Goal: Task Accomplishment & Management: Use online tool/utility

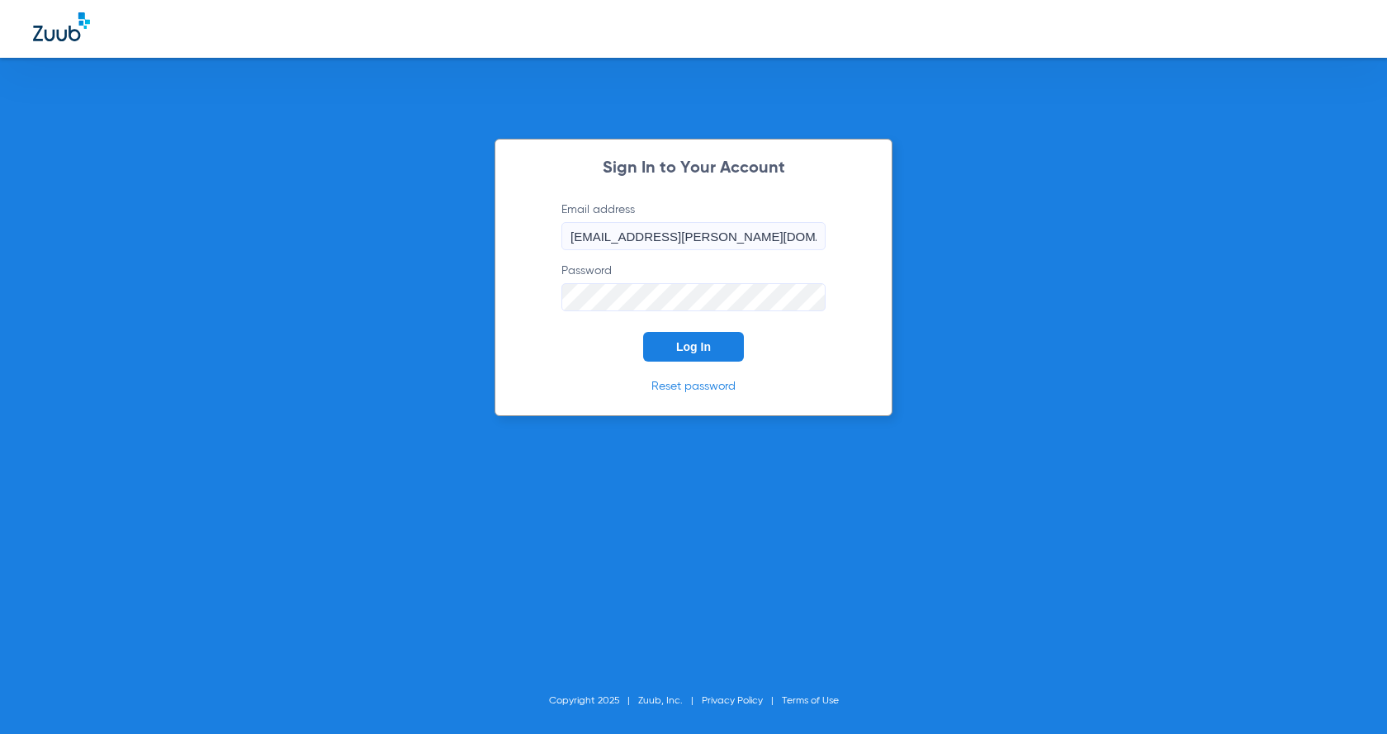
click at [694, 345] on span "Log In" at bounding box center [693, 346] width 35 height 13
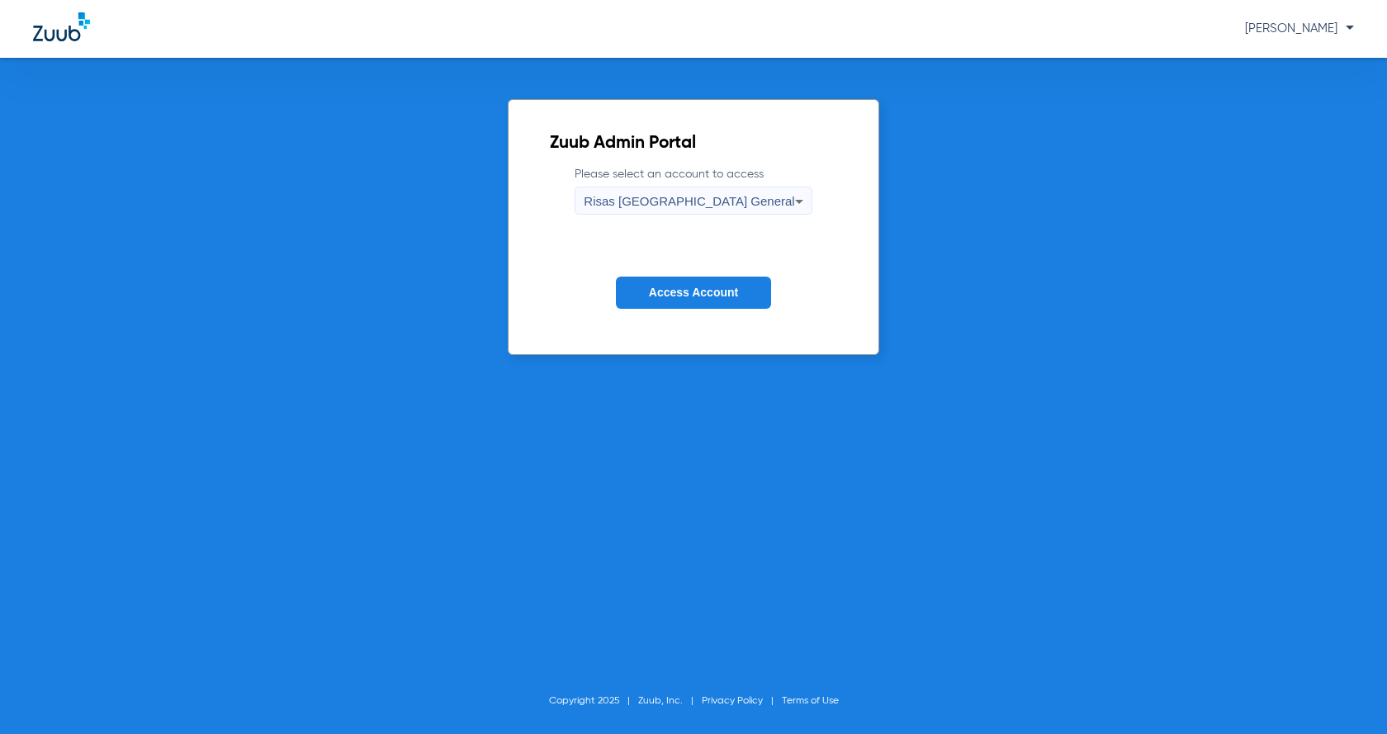
click at [735, 291] on span "Access Account" at bounding box center [693, 292] width 89 height 13
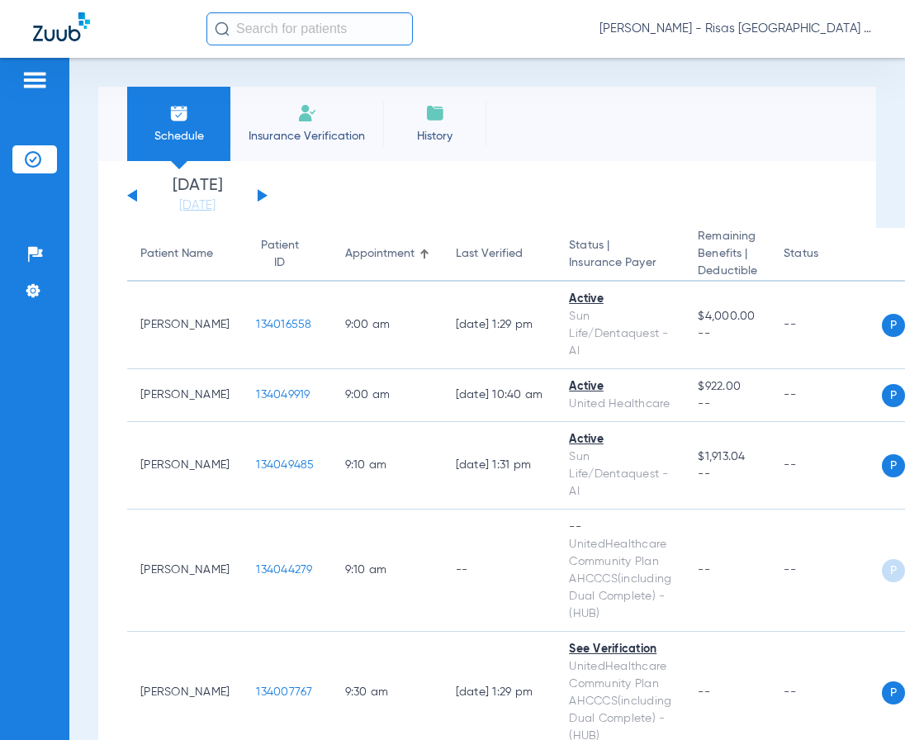
click at [300, 128] on span "Insurance Verification" at bounding box center [307, 136] width 128 height 17
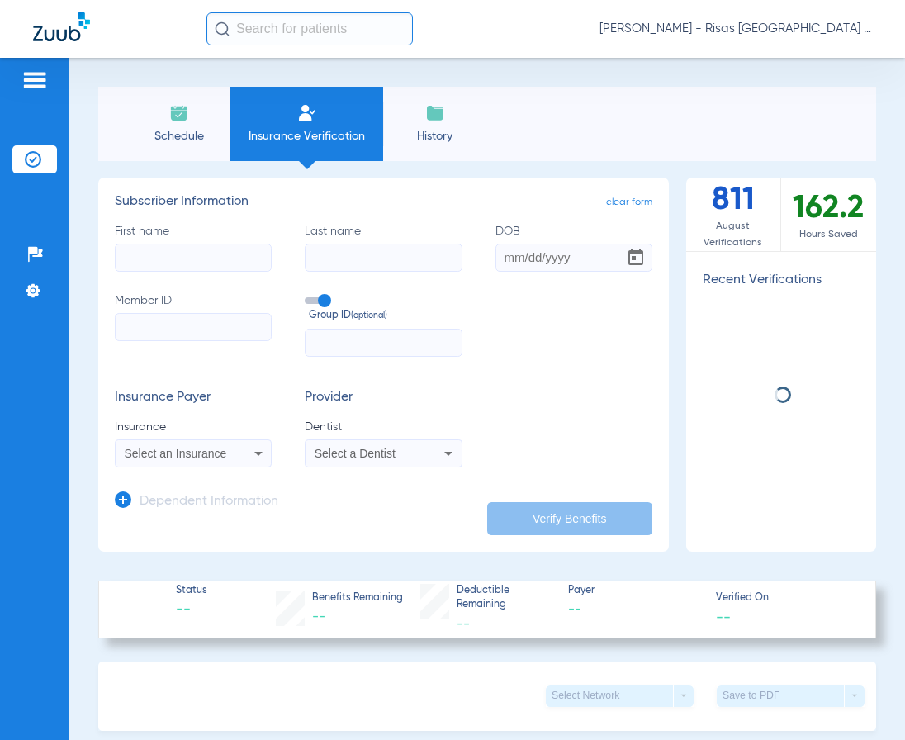
click at [203, 252] on input "First name" at bounding box center [193, 257] width 157 height 28
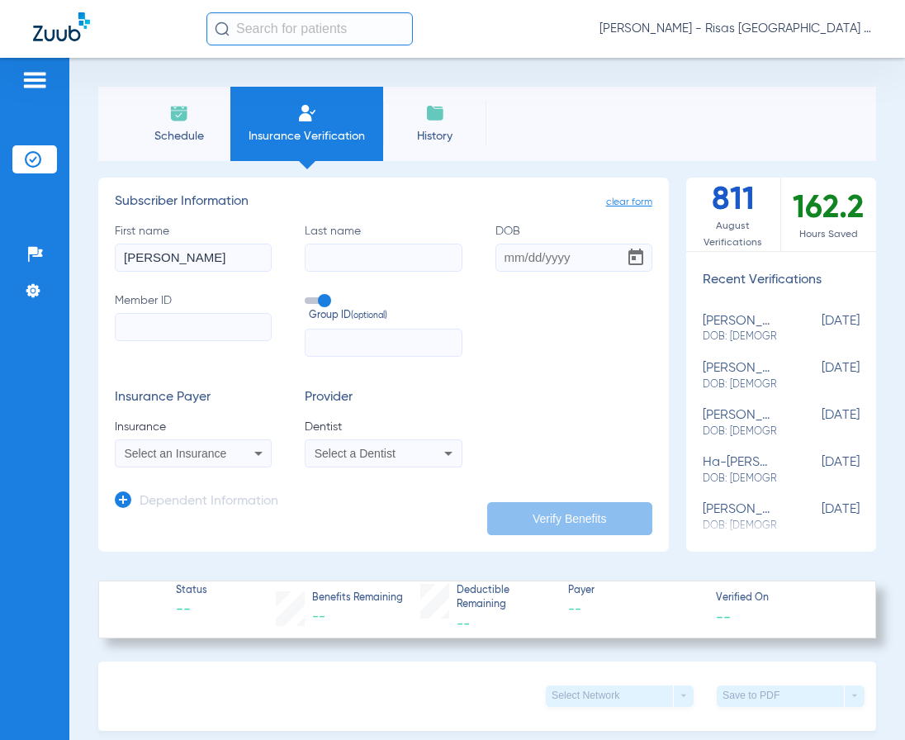
type input "Jose"
type input "Gonzales"
click at [186, 322] on input "Member ID" at bounding box center [193, 327] width 157 height 28
type input "8097899054"
click at [509, 262] on input "DOB" at bounding box center [573, 257] width 157 height 28
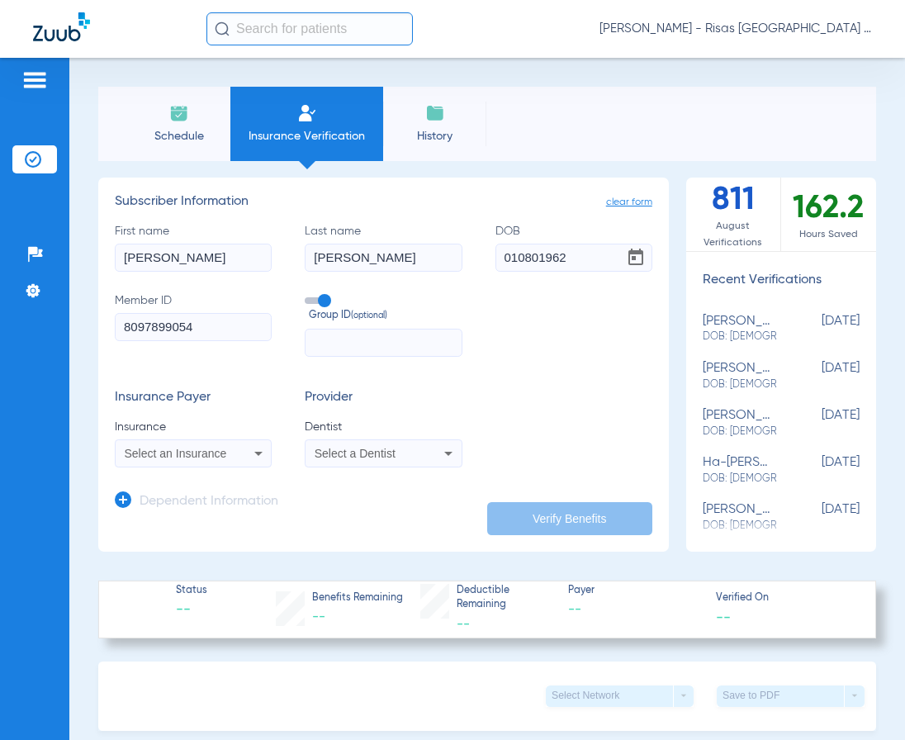
type input "01/08/0196"
click at [229, 461] on div "Select an Insurance" at bounding box center [193, 453] width 155 height 20
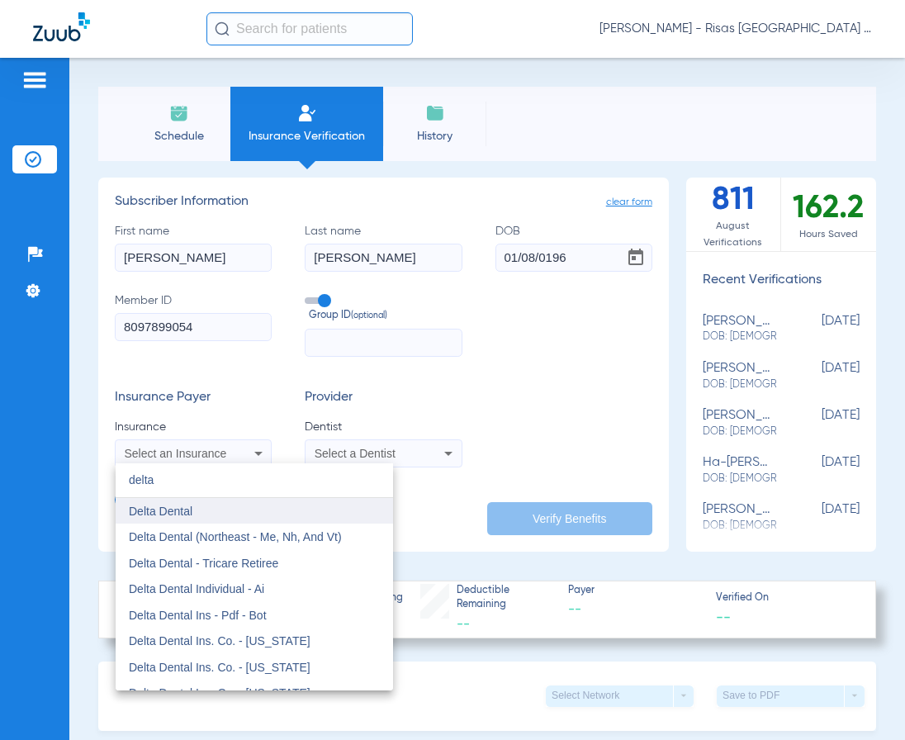
type input "delta"
click at [195, 520] on mat-option "Delta Dental" at bounding box center [254, 511] width 277 height 26
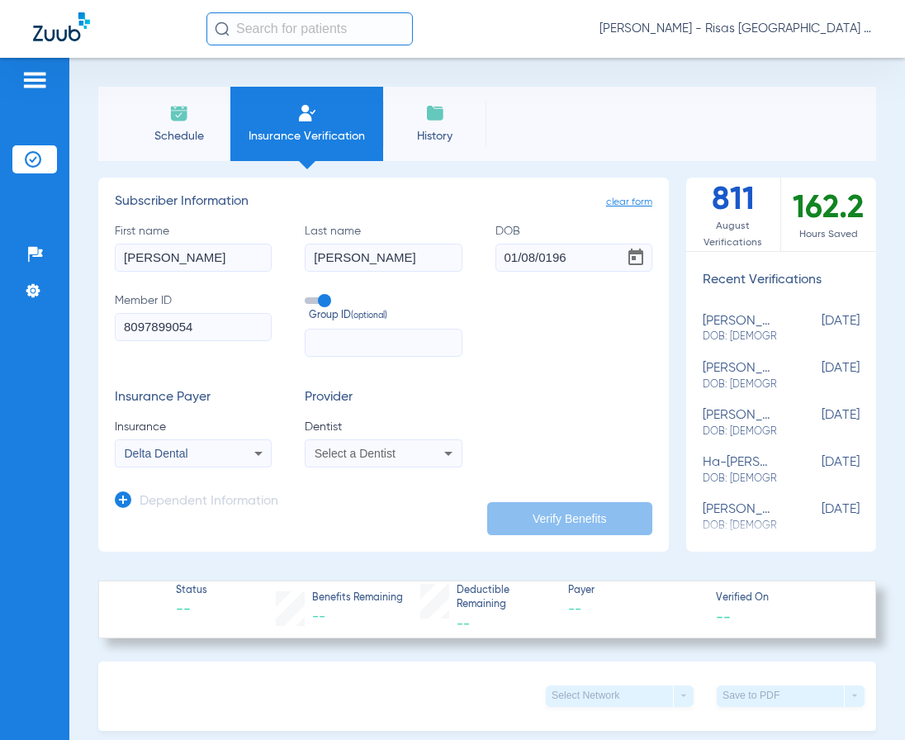
click at [412, 457] on div "Select a Dentist" at bounding box center [369, 453] width 111 height 12
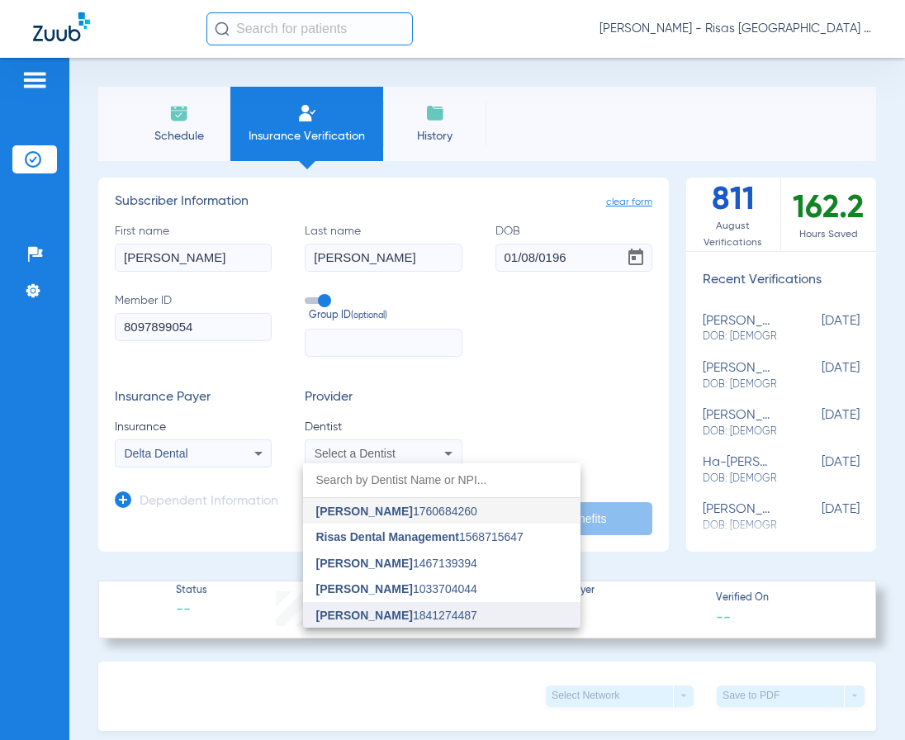
click at [388, 607] on mat-option "[PERSON_NAME] 1841274487" at bounding box center [441, 615] width 277 height 26
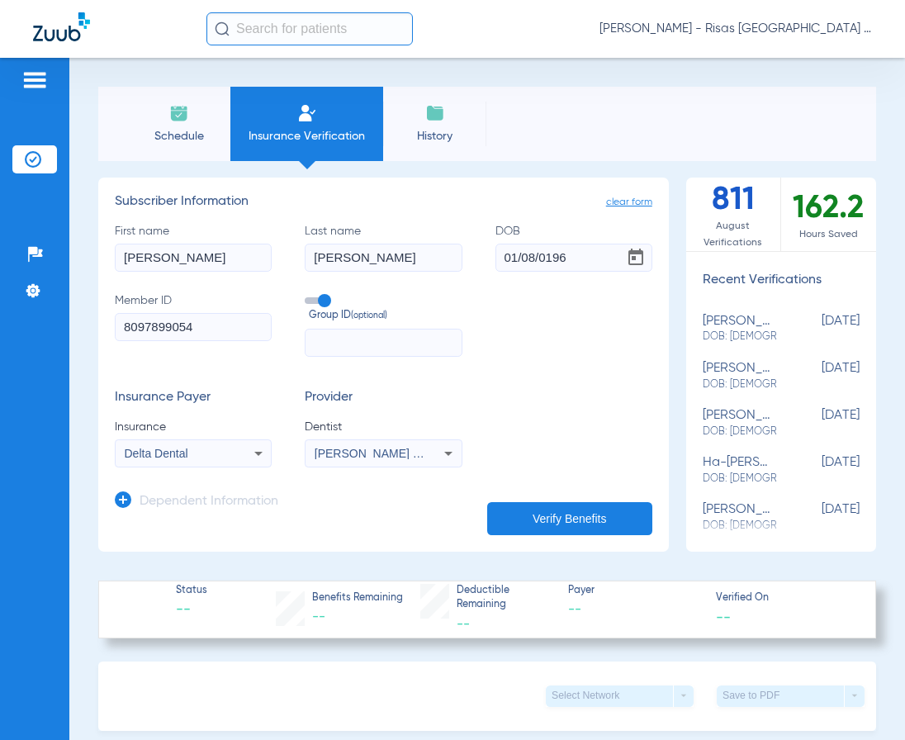
click at [555, 519] on button "Verify Benefits" at bounding box center [569, 518] width 165 height 33
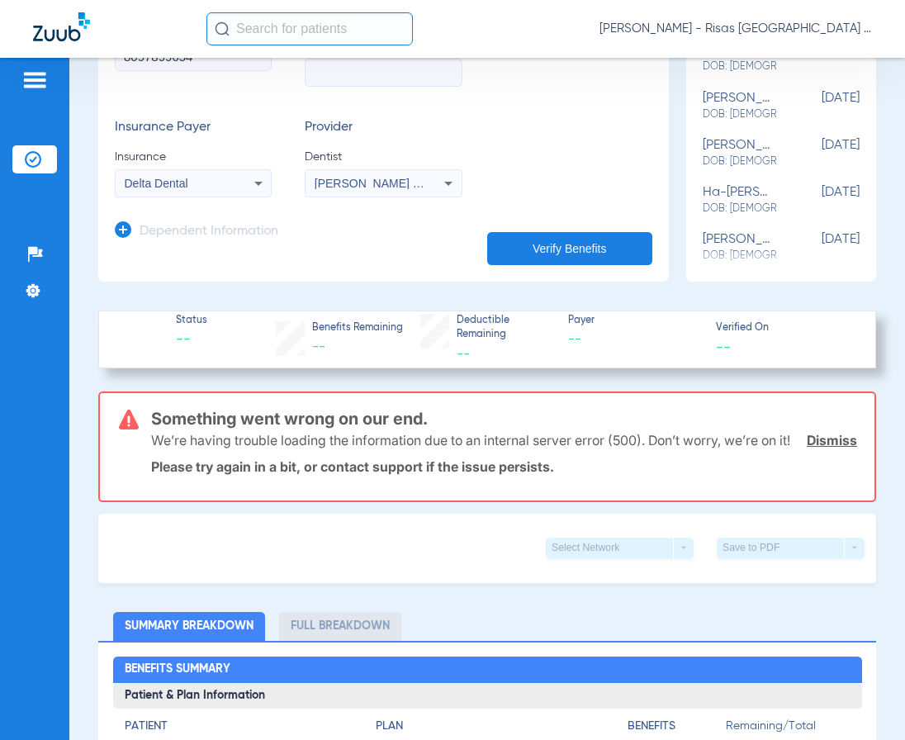
scroll to position [330, 0]
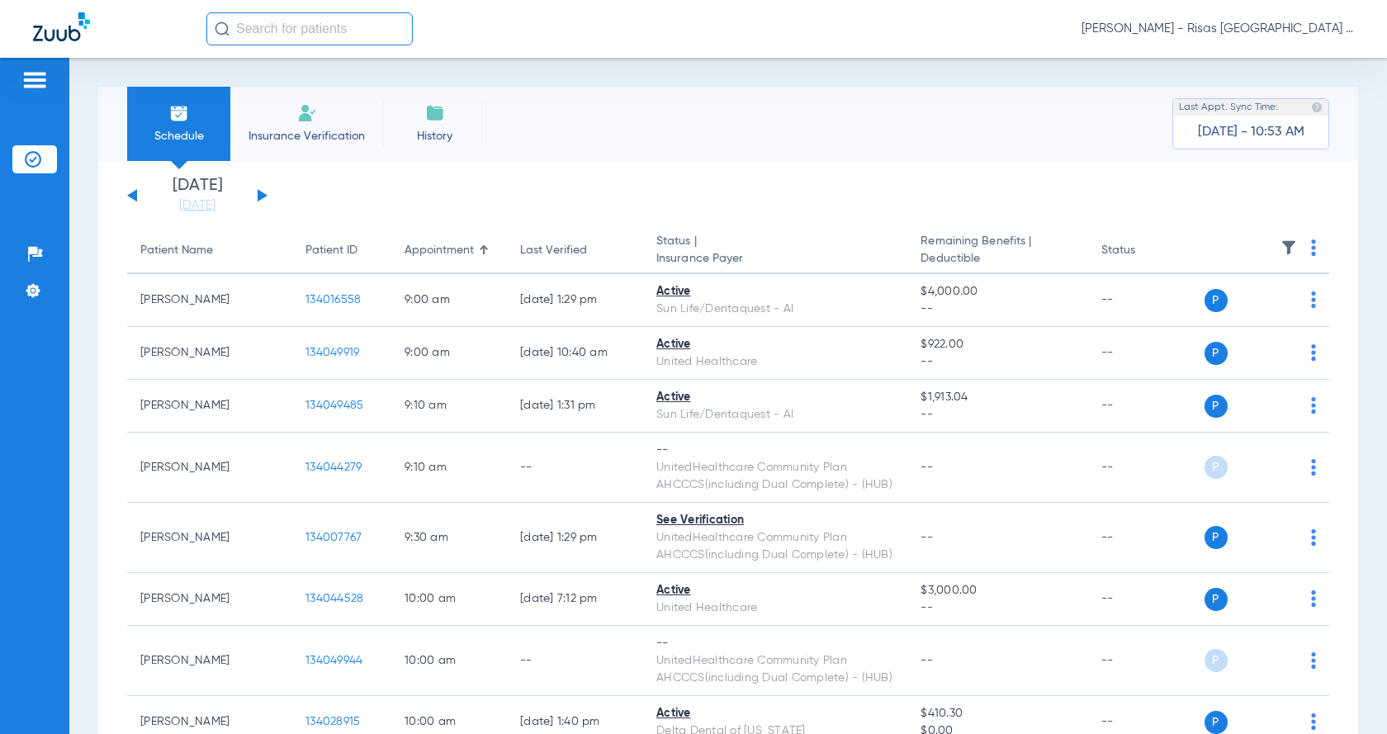
click at [266, 192] on div "[DATE] [DATE] [DATE] [DATE] [DATE] [DATE] [DATE] [DATE] [DATE] [DATE] [DATE] [D…" at bounding box center [197, 195] width 140 height 36
click at [260, 195] on button at bounding box center [263, 195] width 10 height 12
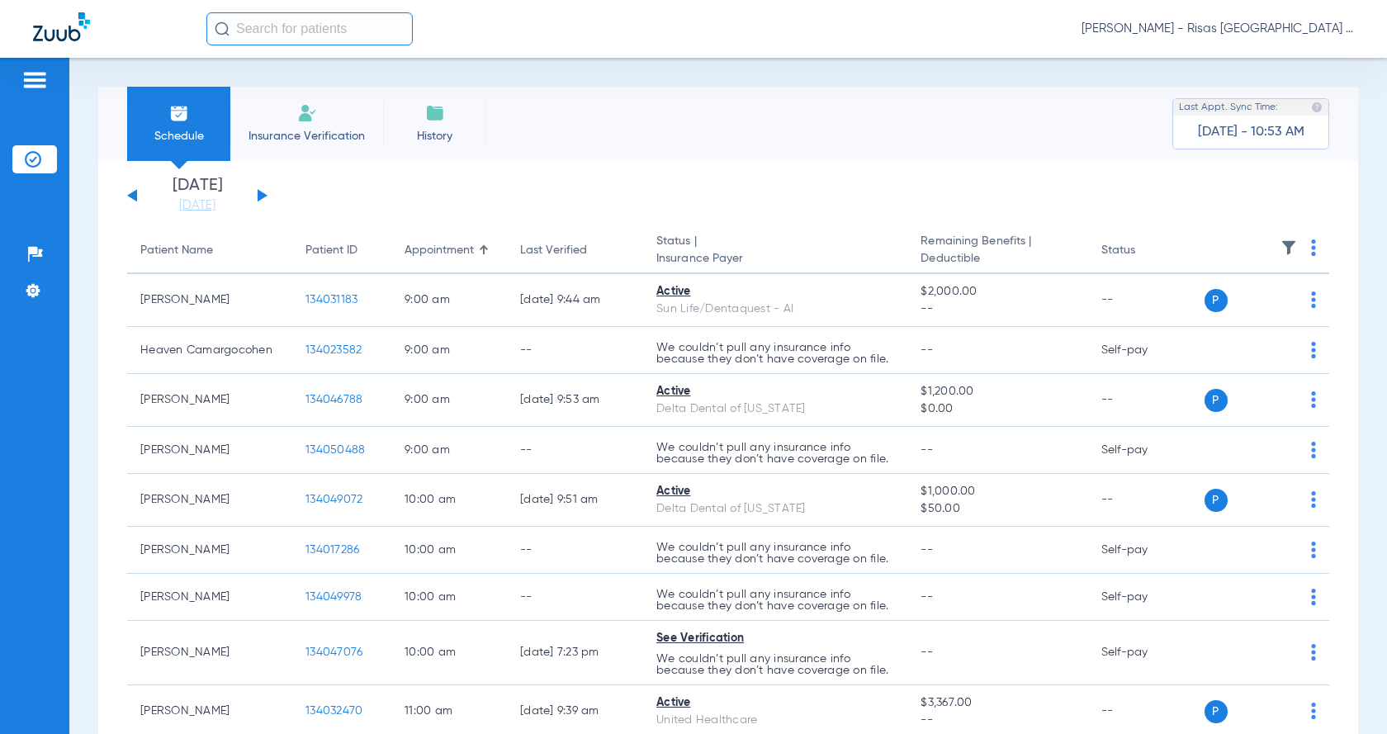
click at [283, 136] on span "Insurance Verification" at bounding box center [307, 136] width 128 height 17
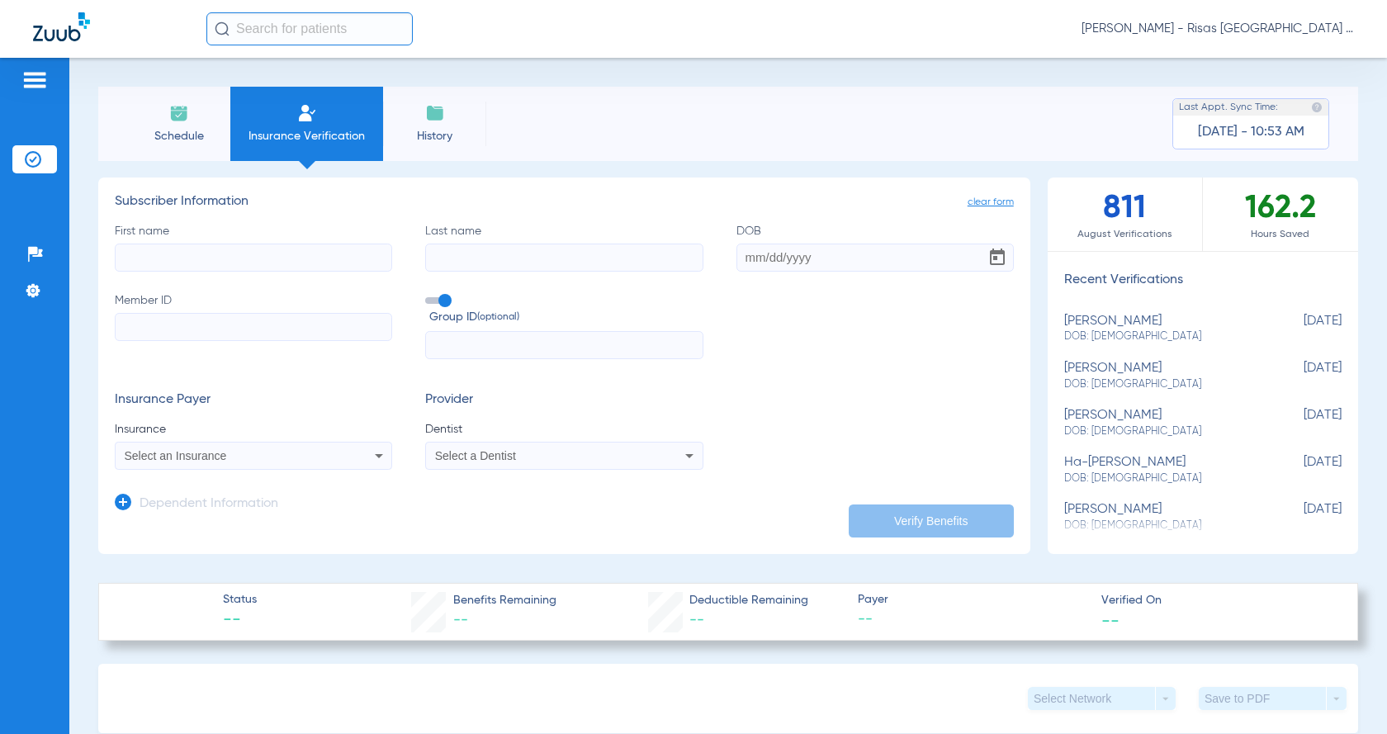
click at [271, 246] on input "First name" at bounding box center [253, 257] width 277 height 28
click at [272, 329] on input "Member ID" at bounding box center [253, 327] width 277 height 28
paste input "8097899054"
type input "8097899054"
click at [225, 257] on input "First name Required" at bounding box center [253, 257] width 277 height 28
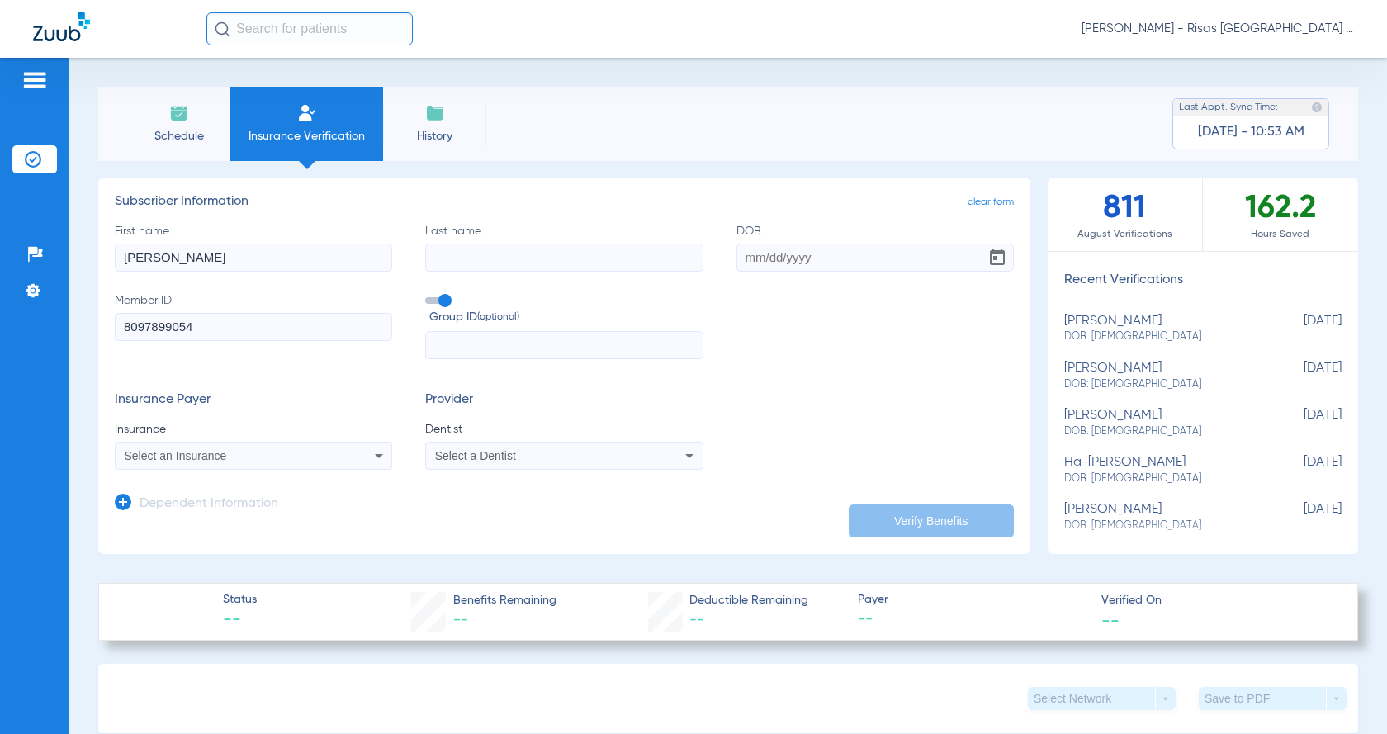
type input "[PERSON_NAME]"
click at [753, 255] on input "DOB" at bounding box center [874, 257] width 277 height 28
type input "[DATE]"
click at [338, 454] on div "Select an Insurance" at bounding box center [254, 456] width 276 height 20
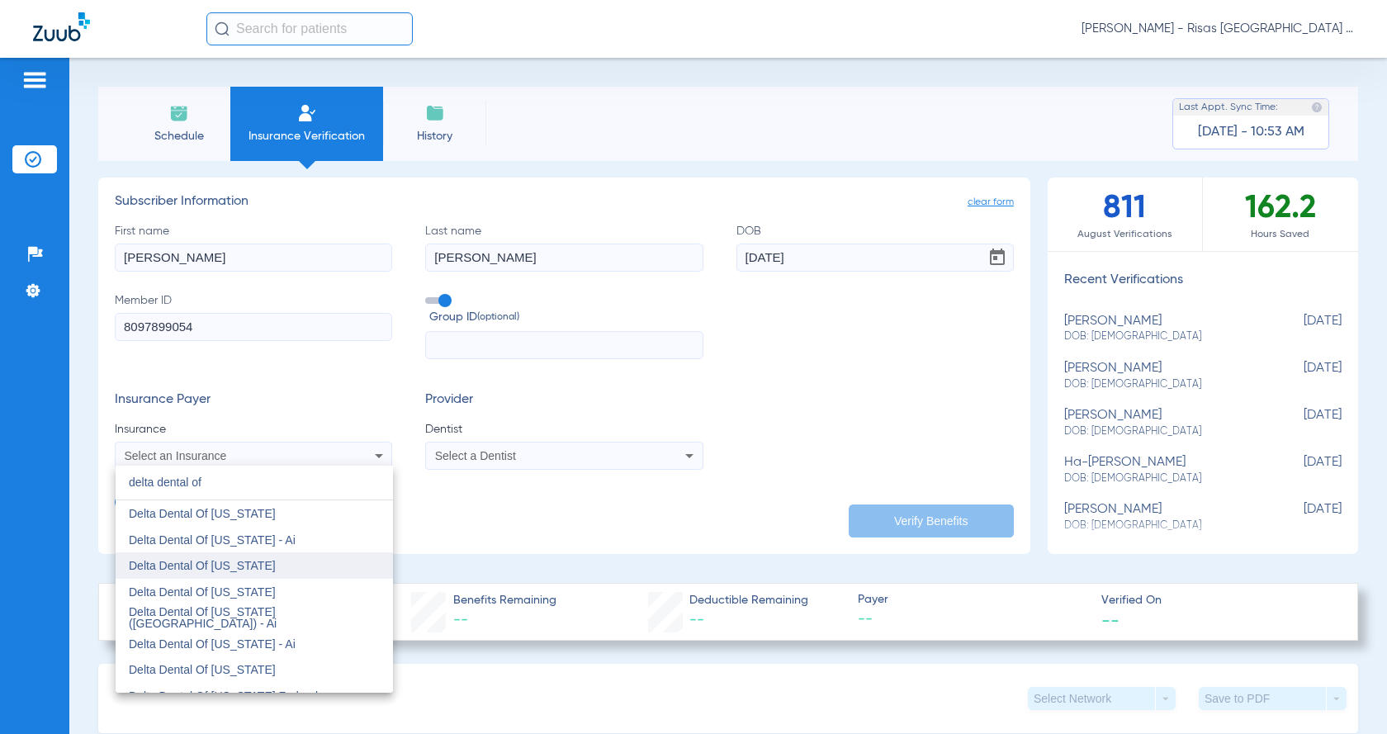
type input "delta dental of"
click at [260, 560] on mat-option "Delta Dental Of [US_STATE]" at bounding box center [254, 565] width 277 height 26
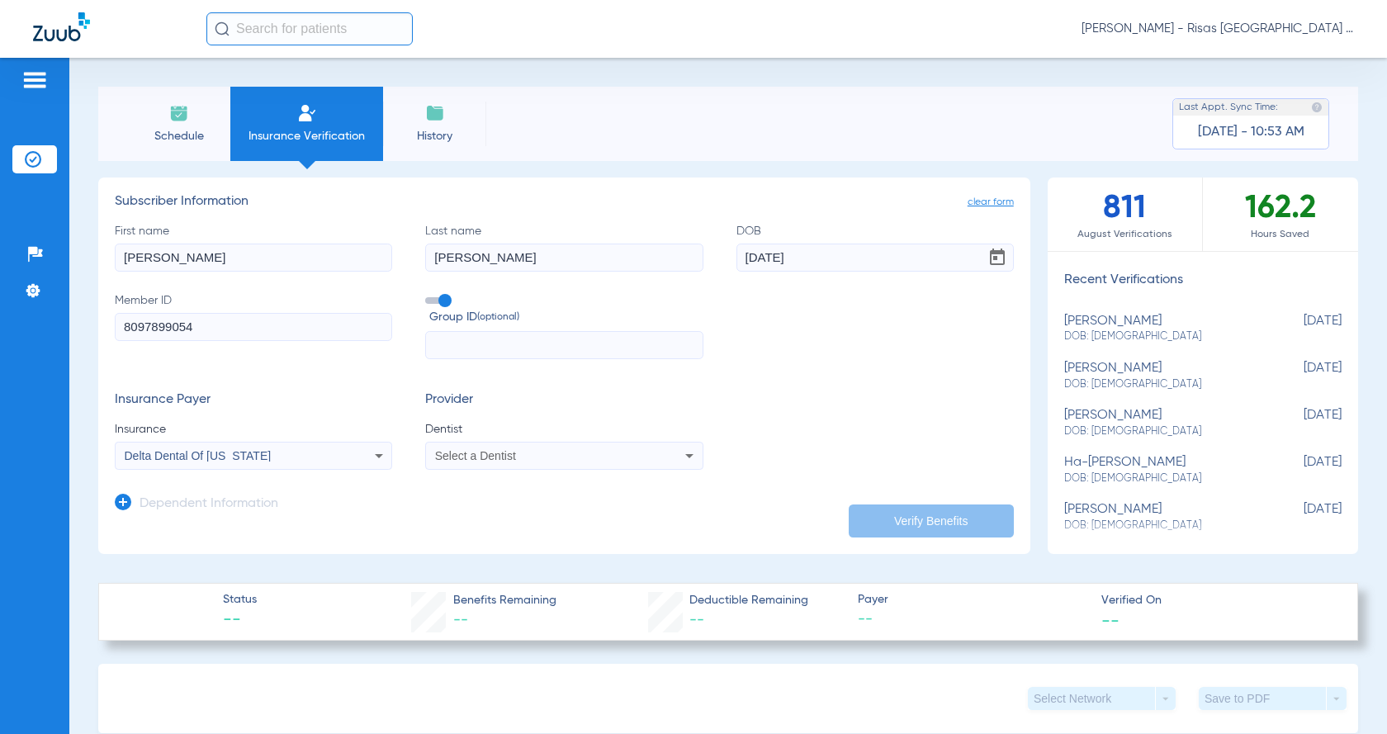
click at [485, 468] on mat-select "Select a Dentist" at bounding box center [563, 456] width 277 height 28
click at [490, 462] on div "Select a Dentist" at bounding box center [564, 456] width 276 height 20
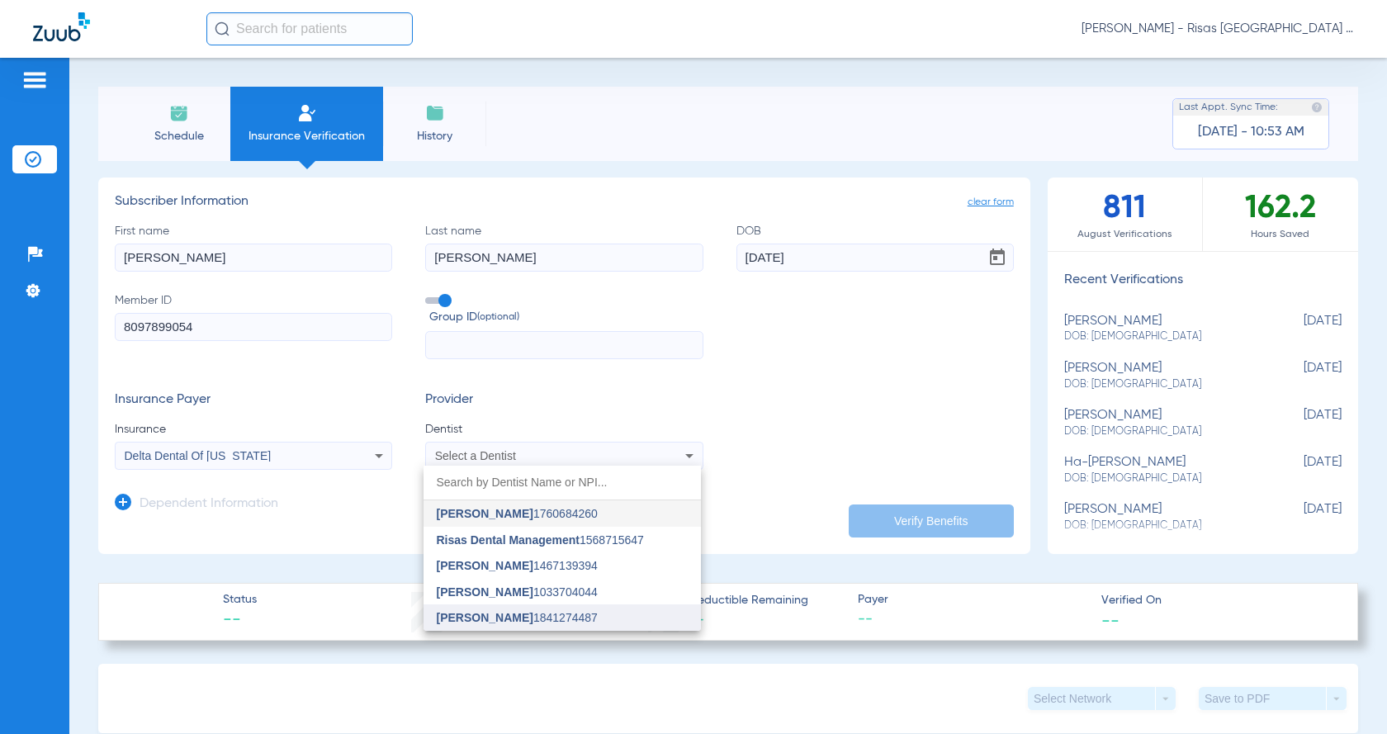
click at [496, 609] on mat-option "[PERSON_NAME] 1841274487" at bounding box center [561, 617] width 277 height 26
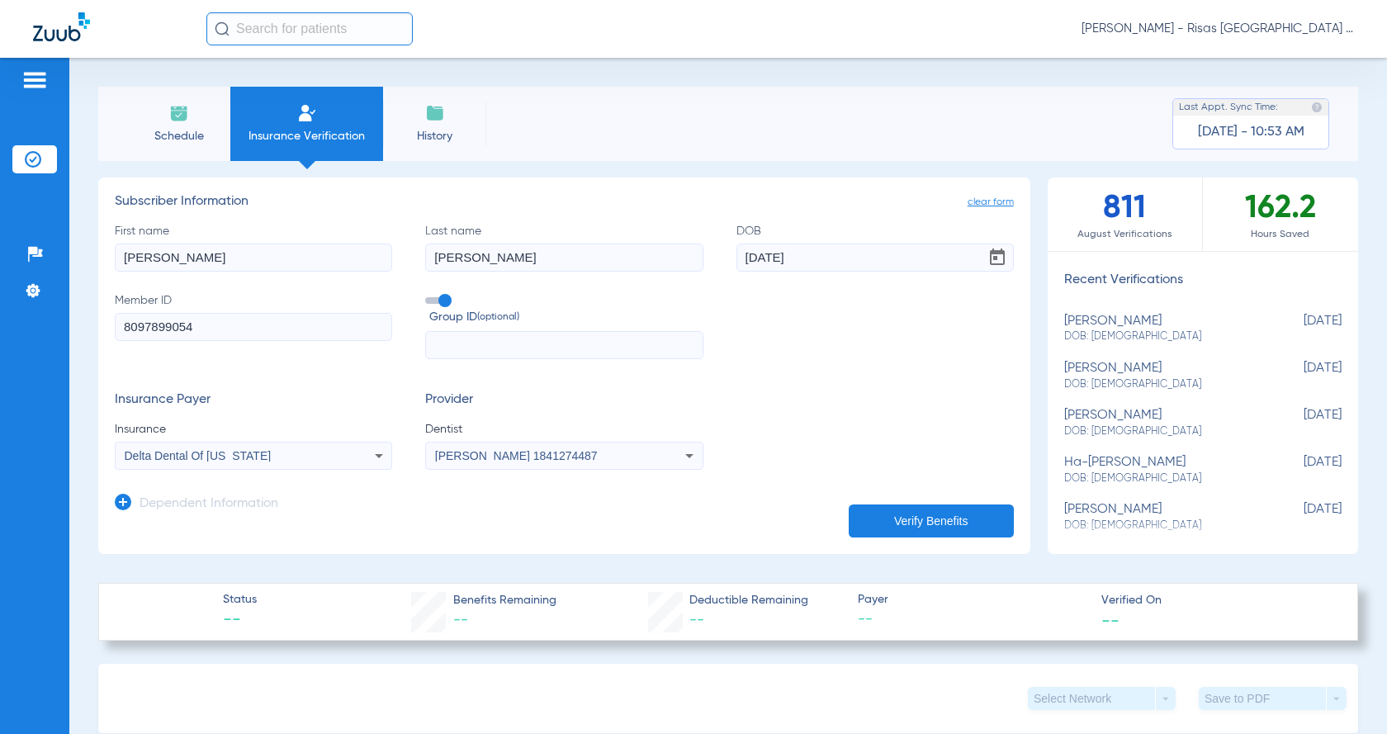
click at [893, 514] on button "Verify Benefits" at bounding box center [931, 520] width 165 height 33
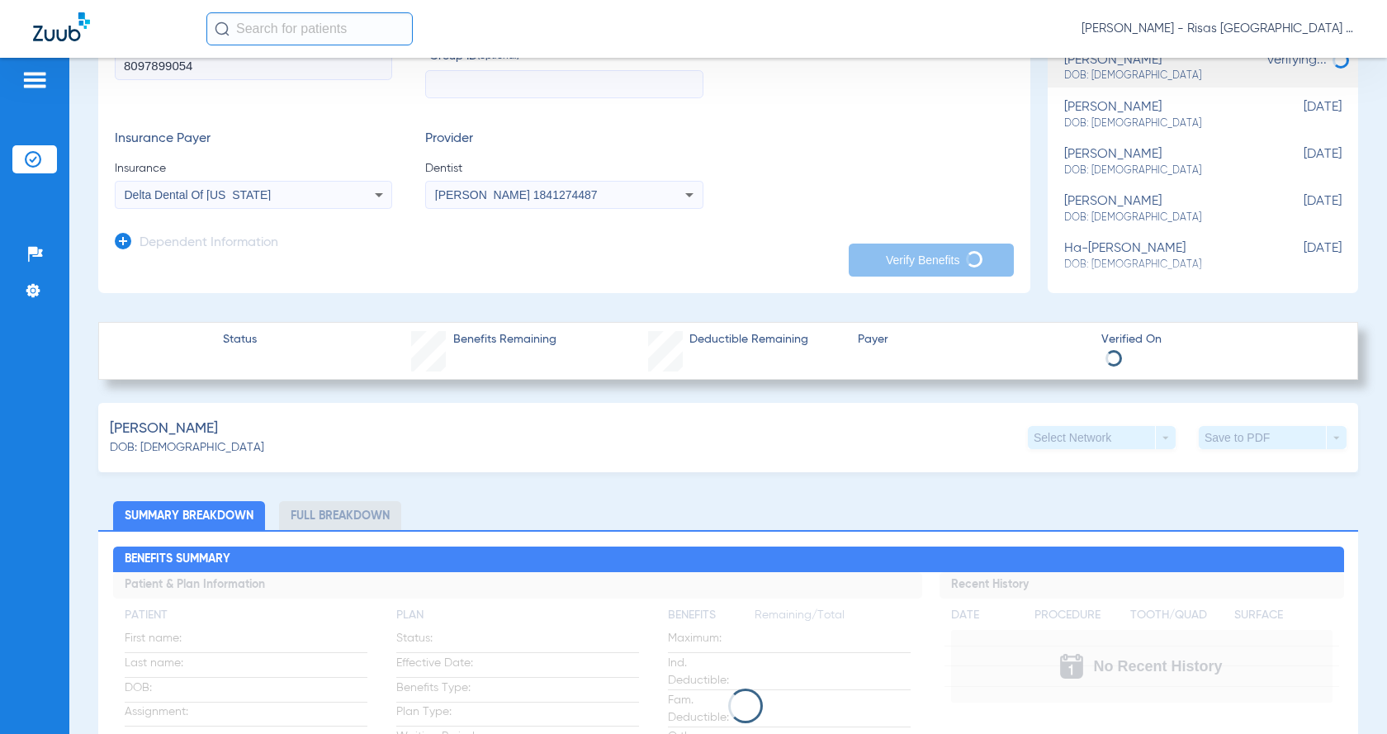
scroll to position [330, 0]
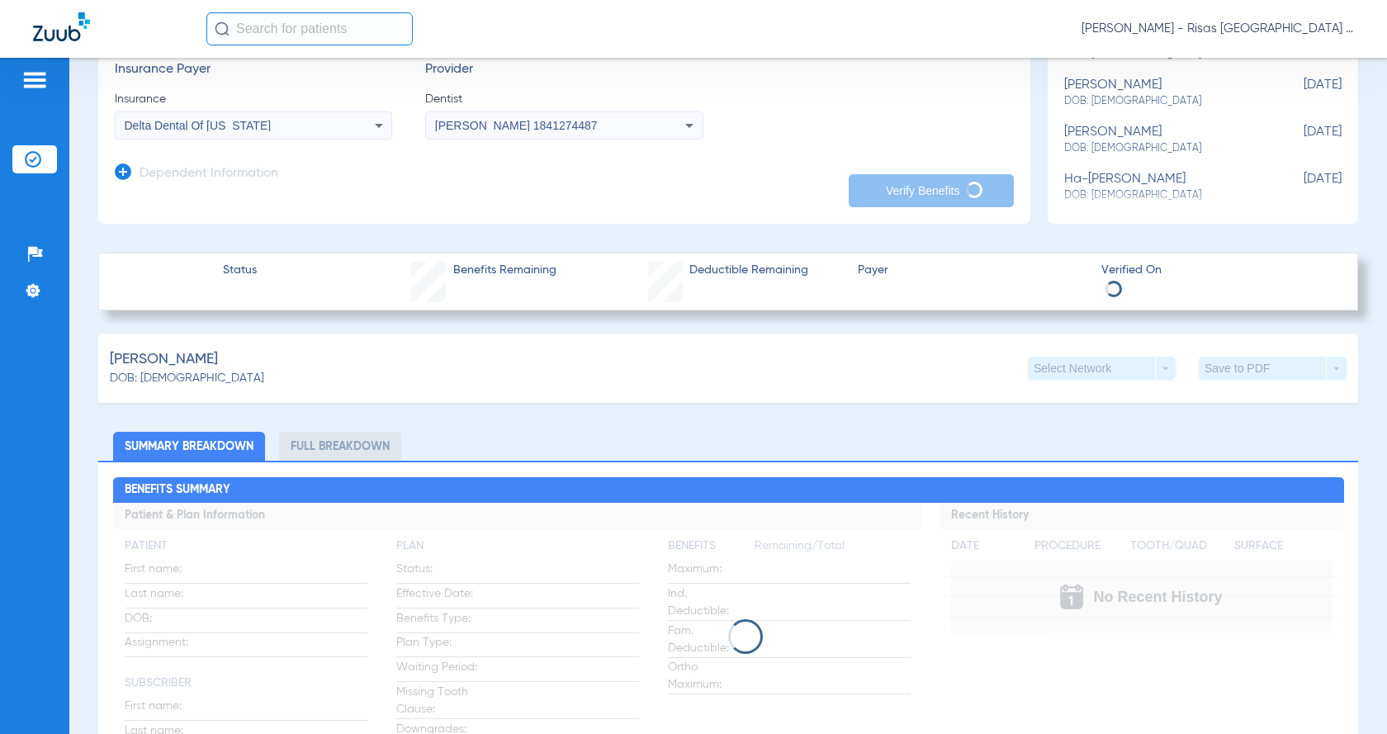
click at [804, 166] on app-dependent-form "Dependent Information" at bounding box center [564, 166] width 899 height 55
